Goal: Information Seeking & Learning: Learn about a topic

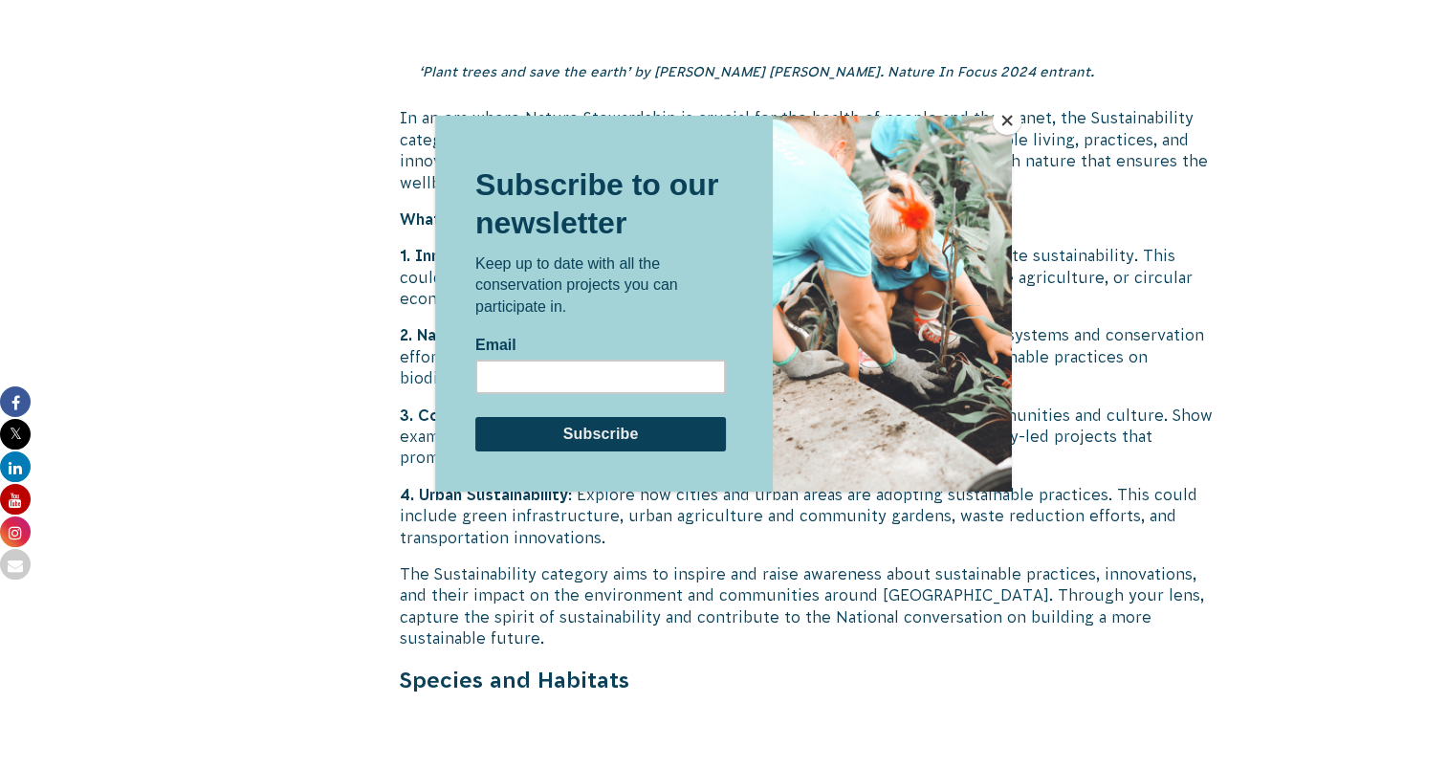
scroll to position [5164, 0]
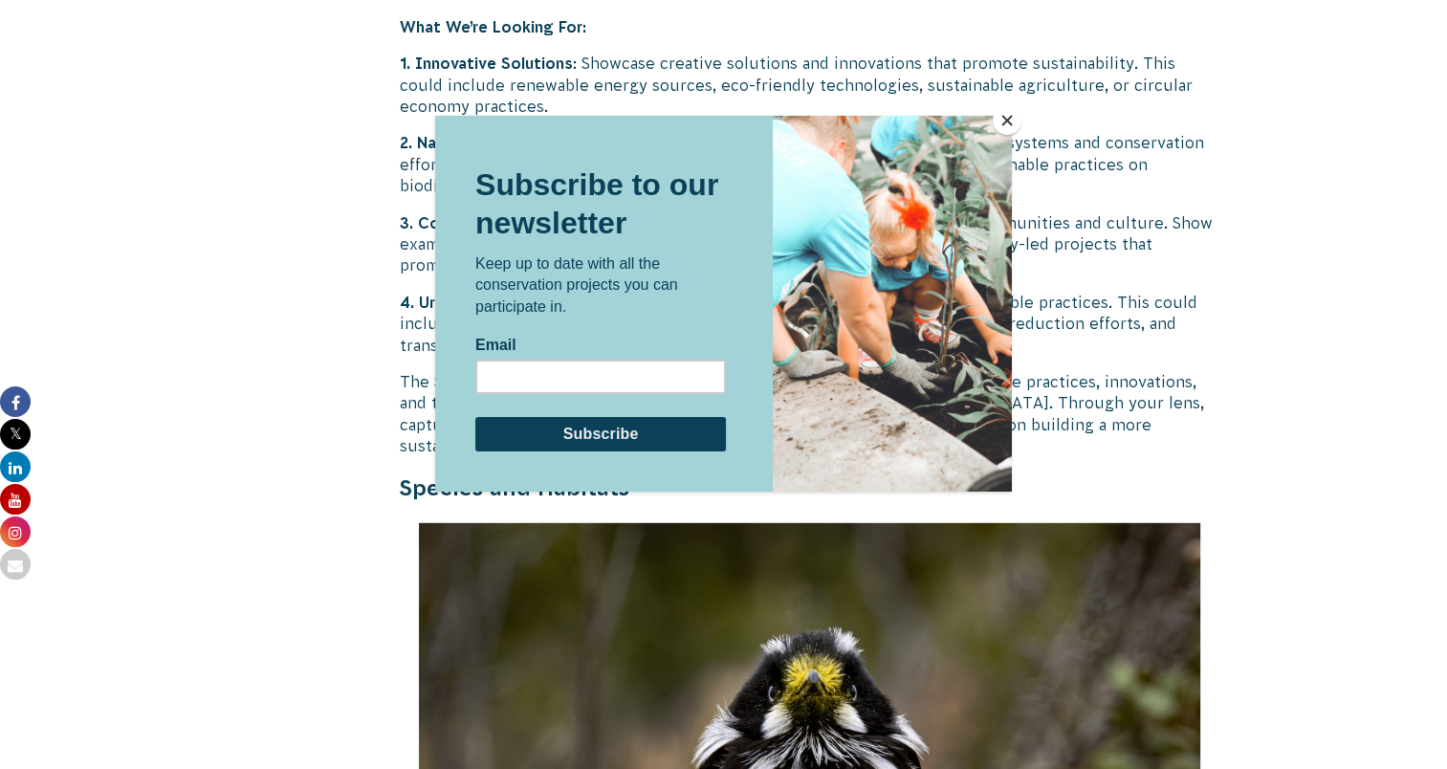
click at [1003, 129] on button "Close" at bounding box center [1007, 120] width 29 height 29
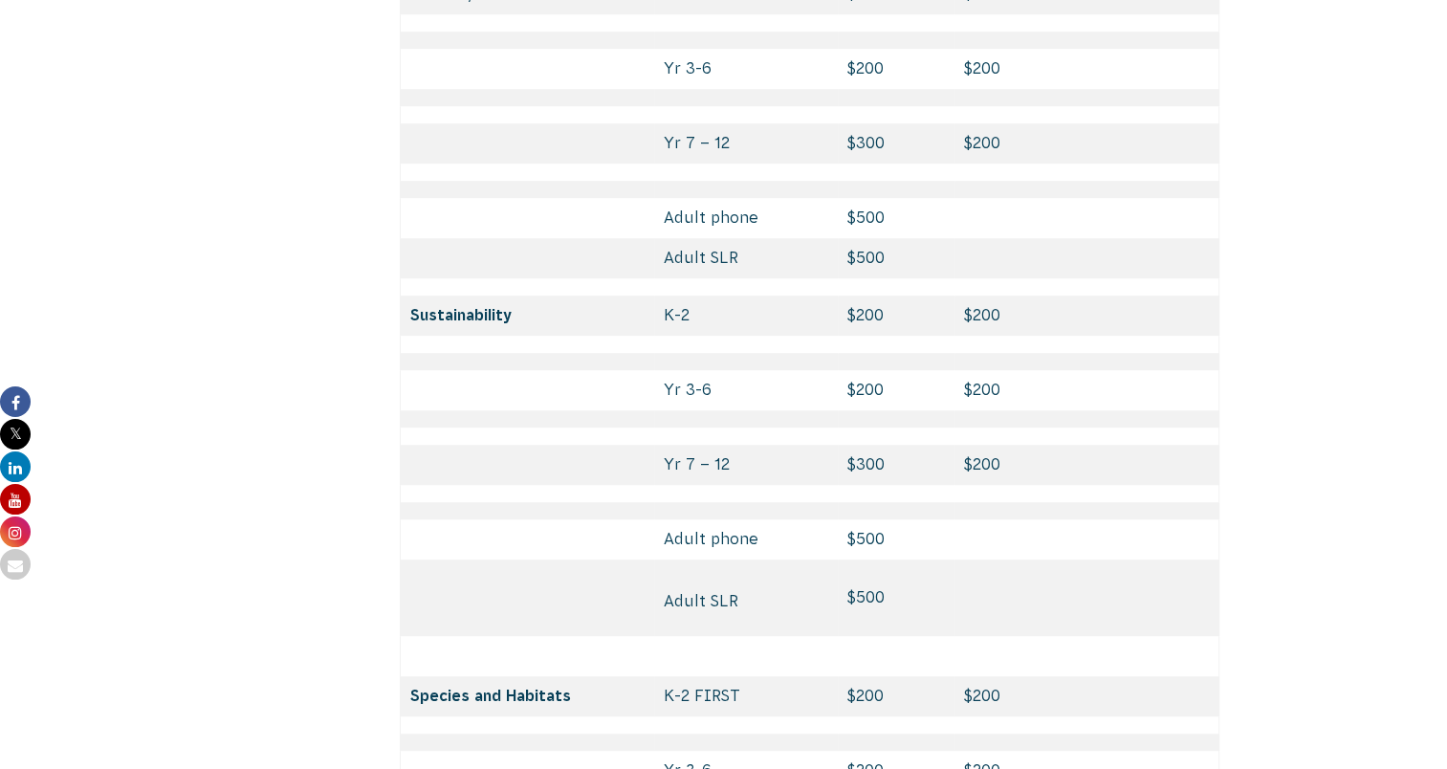
scroll to position [8512, 0]
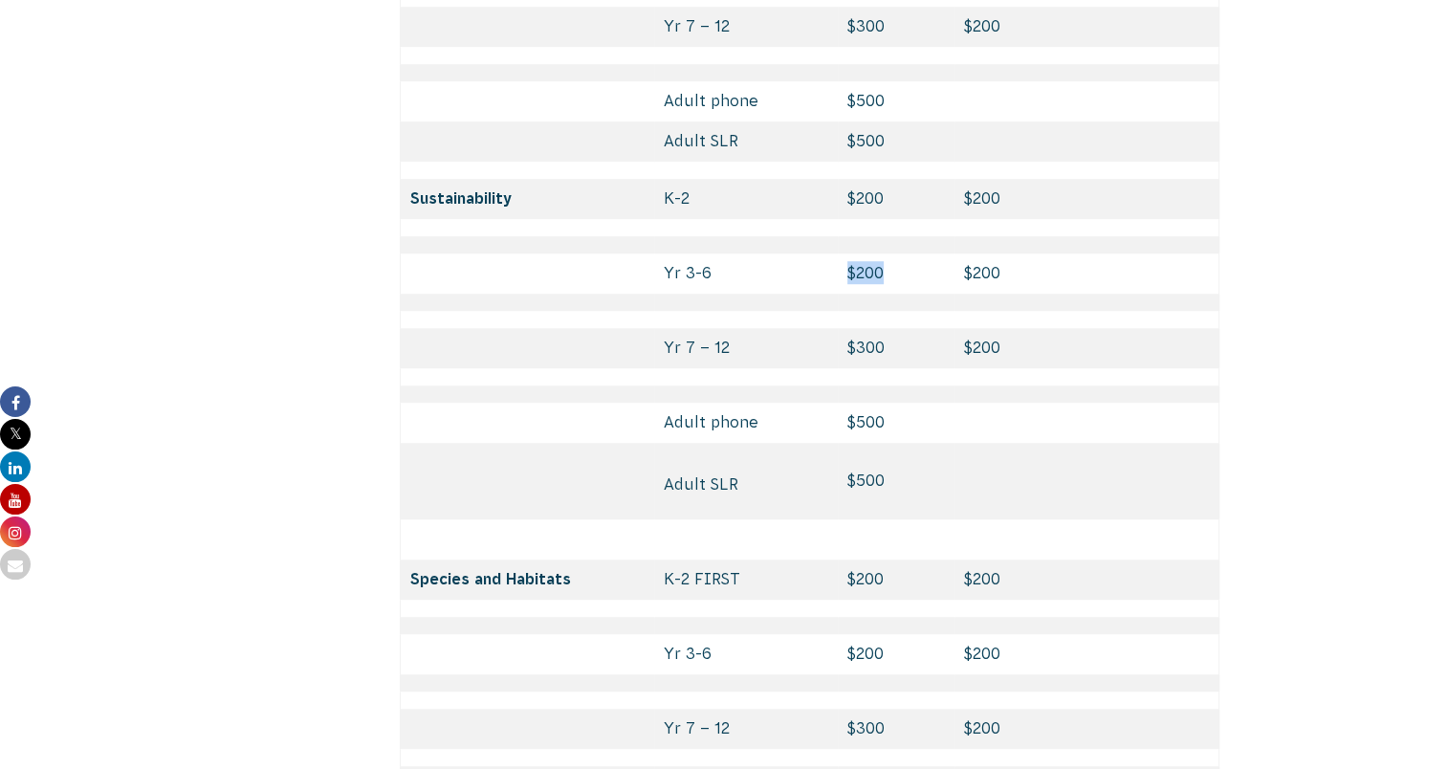
drag, startPoint x: 895, startPoint y: 183, endPoint x: 842, endPoint y: 180, distance: 53.6
click at [842, 253] on td "$200" at bounding box center [896, 273] width 117 height 40
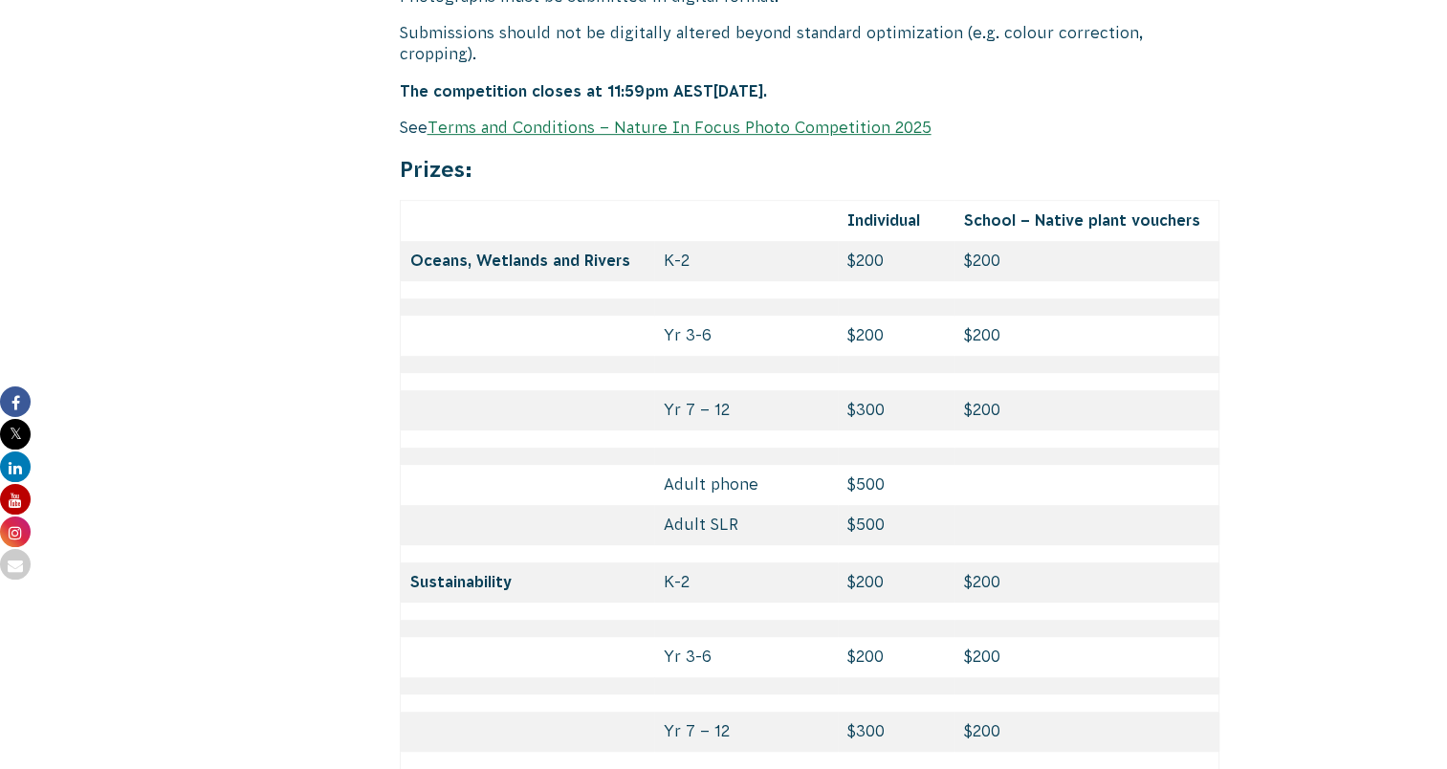
scroll to position [8129, 0]
drag, startPoint x: 865, startPoint y: 247, endPoint x: 828, endPoint y: 247, distance: 37.3
click at [828, 315] on tr "Yr 3-6 $200 $200" at bounding box center [810, 335] width 820 height 40
drag, startPoint x: 828, startPoint y: 247, endPoint x: 884, endPoint y: 317, distance: 89.2
click at [884, 389] on td "$300" at bounding box center [896, 409] width 117 height 40
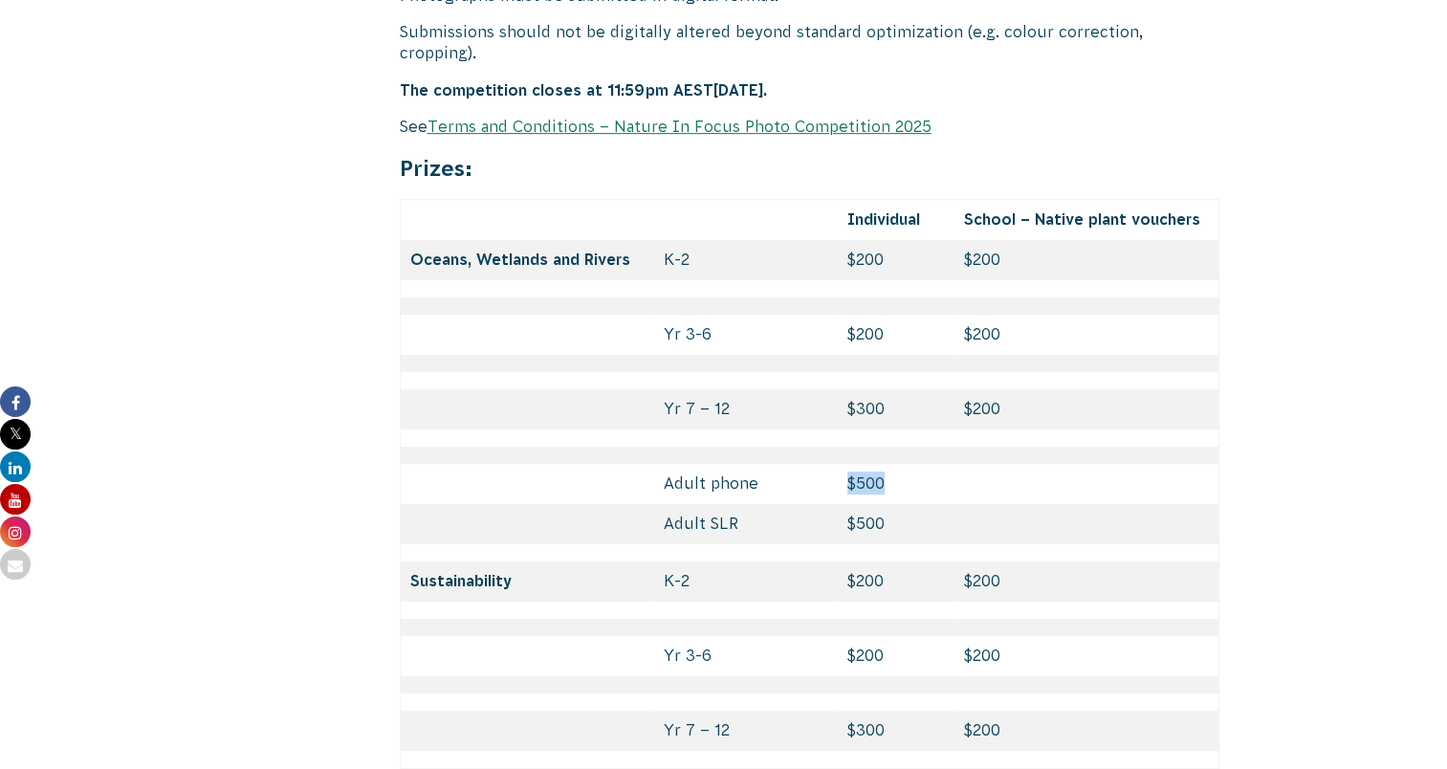
drag, startPoint x: 891, startPoint y: 398, endPoint x: 832, endPoint y: 396, distance: 59.3
click at [832, 464] on tr "Adult phone $500" at bounding box center [810, 484] width 820 height 40
drag, startPoint x: 832, startPoint y: 396, endPoint x: 825, endPoint y: 433, distance: 37.9
click at [825, 504] on tr "Adult SLR $500" at bounding box center [810, 524] width 820 height 40
drag, startPoint x: 825, startPoint y: 433, endPoint x: 1008, endPoint y: 430, distance: 182.7
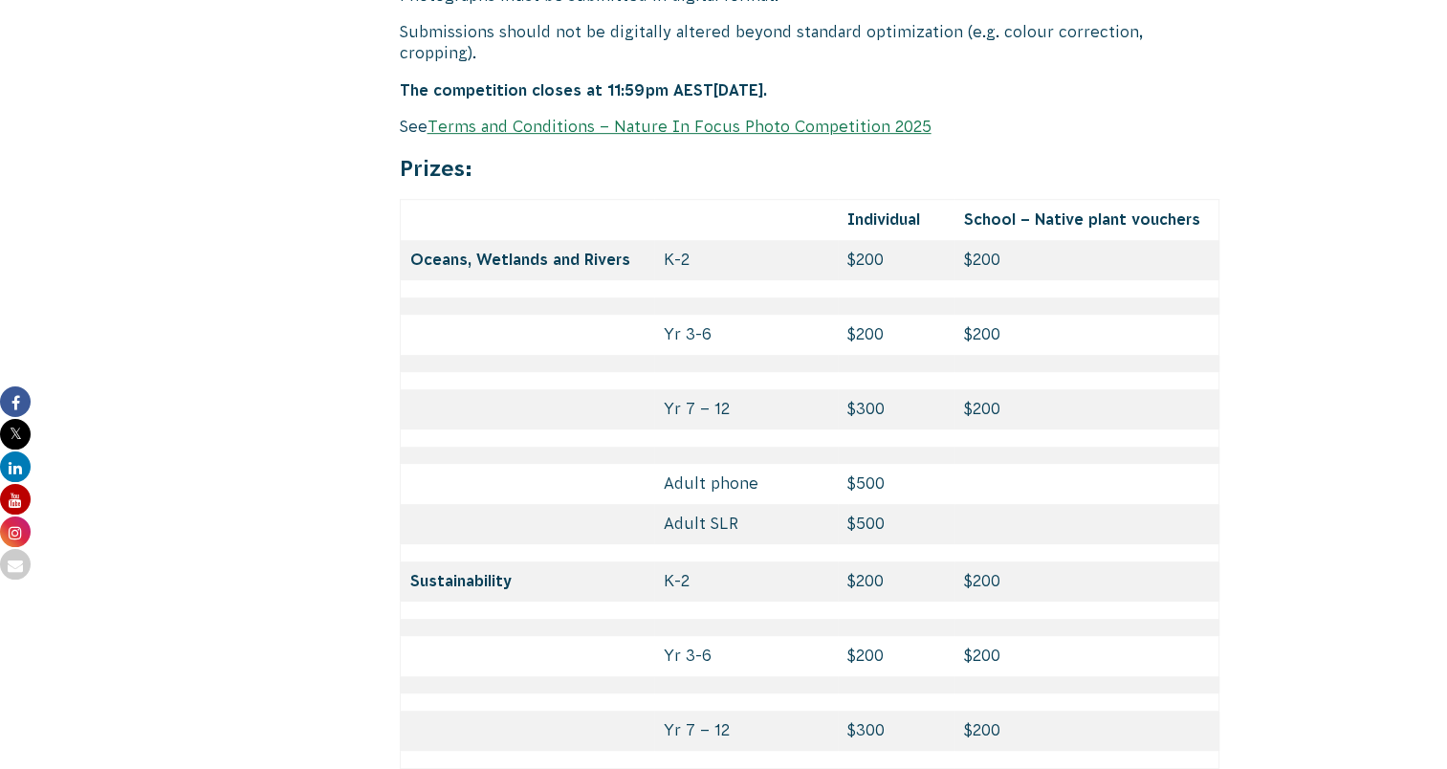
click at [1008, 504] on td at bounding box center [1086, 524] width 265 height 40
drag, startPoint x: 1021, startPoint y: 320, endPoint x: 957, endPoint y: 318, distance: 64.1
click at [957, 389] on td "$200" at bounding box center [1086, 409] width 265 height 40
drag, startPoint x: 957, startPoint y: 318, endPoint x: 1082, endPoint y: 329, distance: 124.8
click at [1082, 389] on td "$200" at bounding box center [1086, 409] width 265 height 40
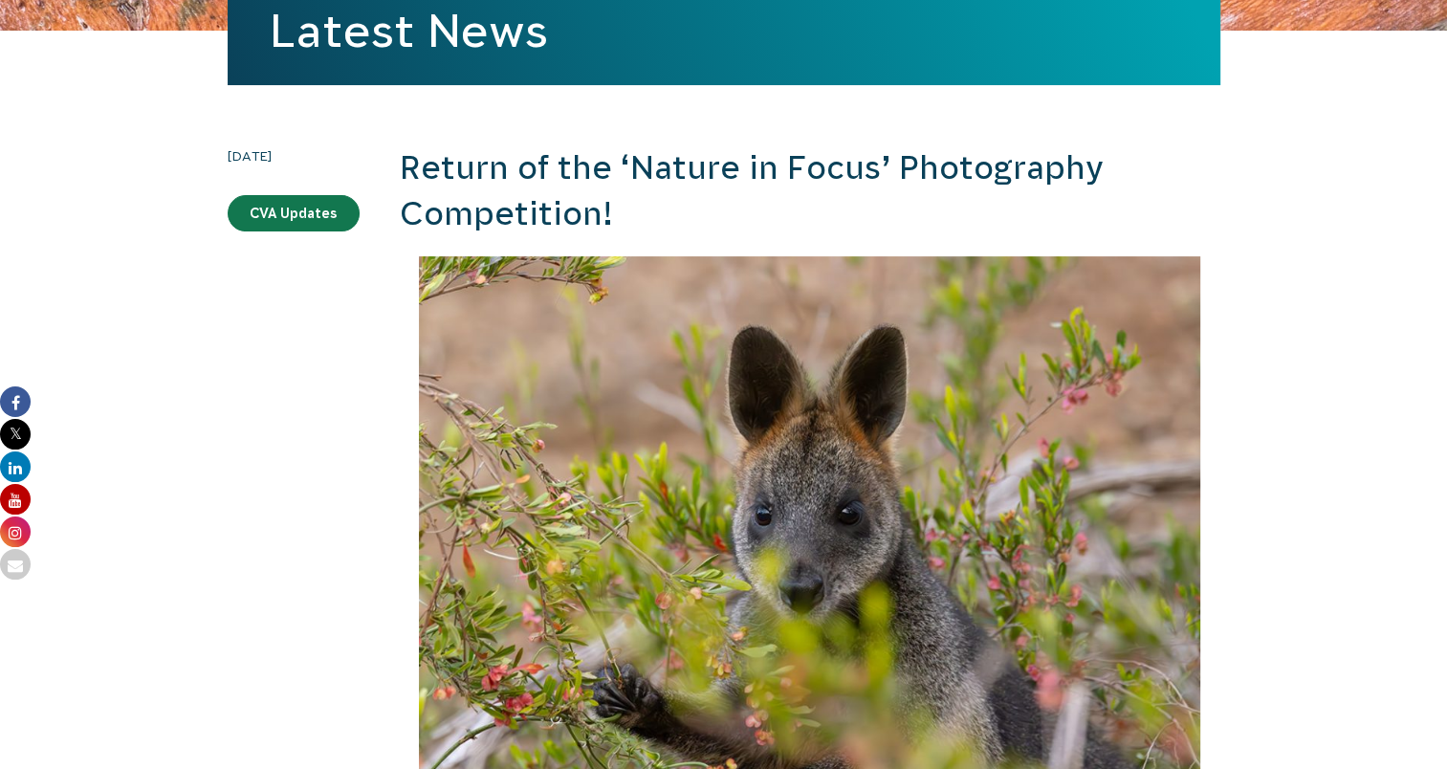
scroll to position [0, 0]
